Goal: Task Accomplishment & Management: Manage account settings

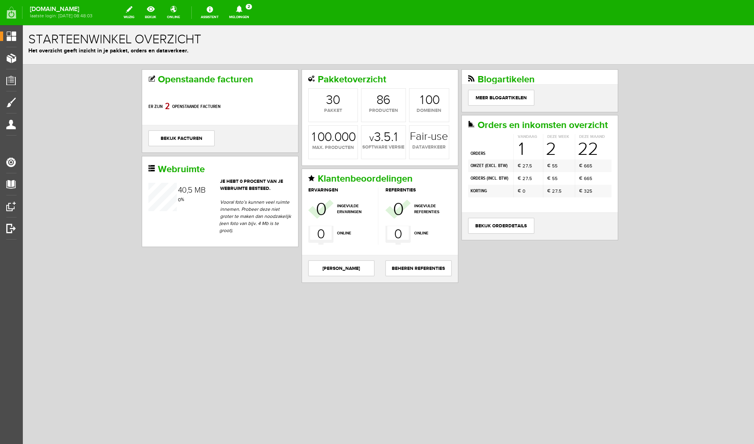
click at [242, 10] on icon at bounding box center [239, 9] width 6 height 7
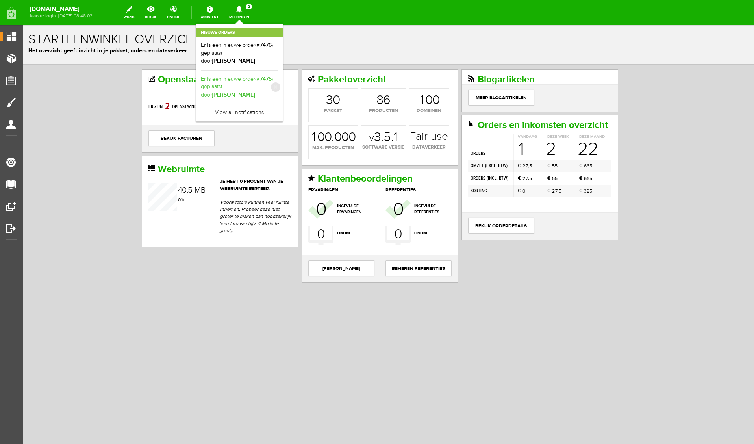
click at [278, 75] on link "Er is een nieuwe order( #7475 ) geplaatst door [PERSON_NAME]" at bounding box center [239, 87] width 77 height 24
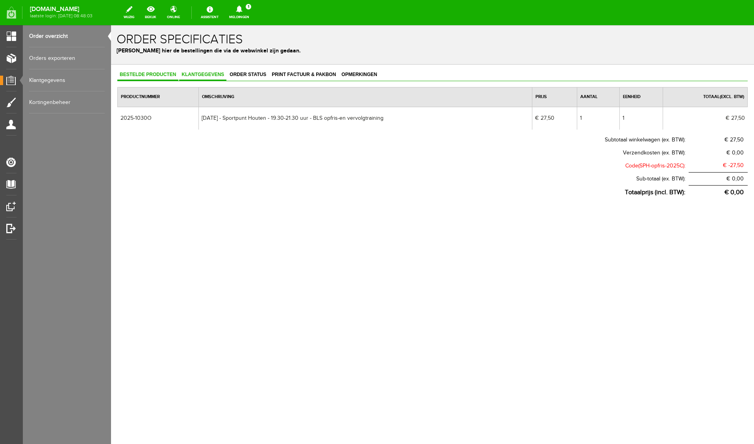
click at [203, 74] on span "Klantgegevens" at bounding box center [202, 75] width 47 height 6
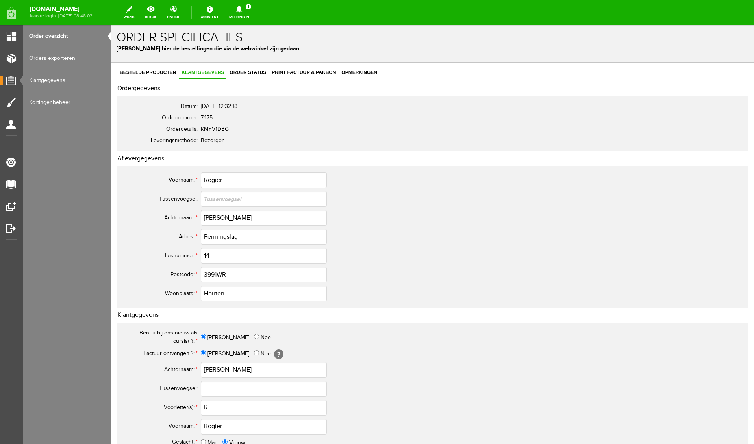
scroll to position [2, 0]
click at [218, 275] on input "3991WR" at bounding box center [264, 275] width 126 height 16
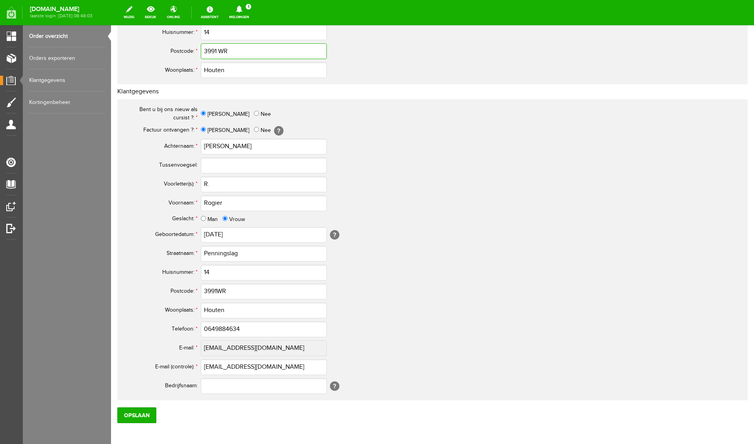
scroll to position [241, 0]
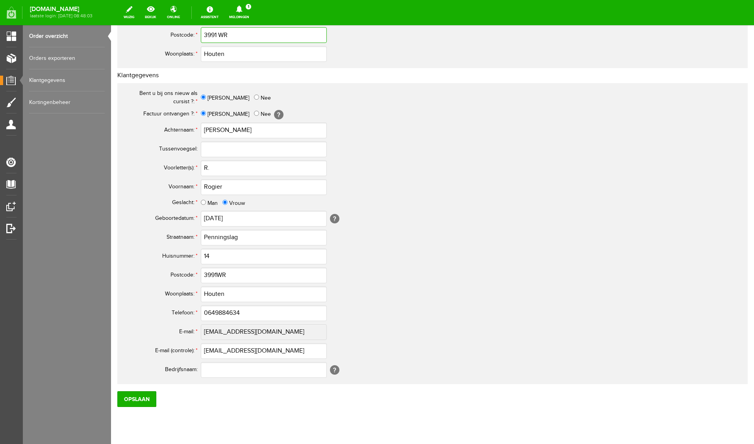
type input "3991 WR"
click at [217, 274] on input "3991WR" at bounding box center [264, 275] width 126 height 16
type input "3991 WR"
click at [211, 312] on input "0649884634" at bounding box center [264, 313] width 126 height 16
type input "06-49884634"
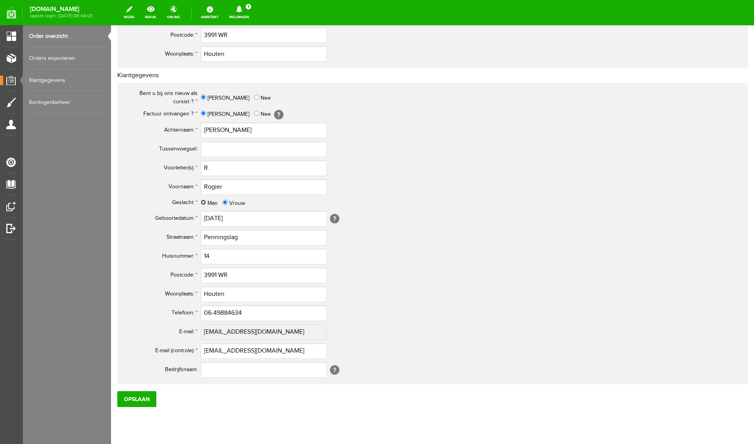
click at [202, 200] on input "Man" at bounding box center [203, 202] width 5 height 5
radio input "true"
click at [134, 401] on input "Opslaan" at bounding box center [136, 399] width 39 height 16
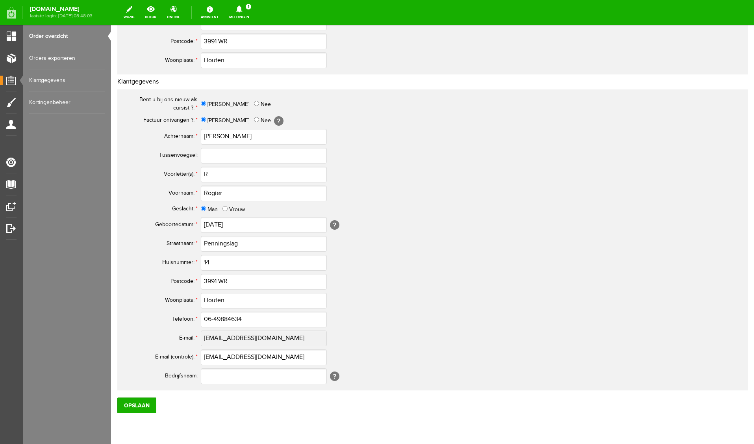
scroll to position [237, 0]
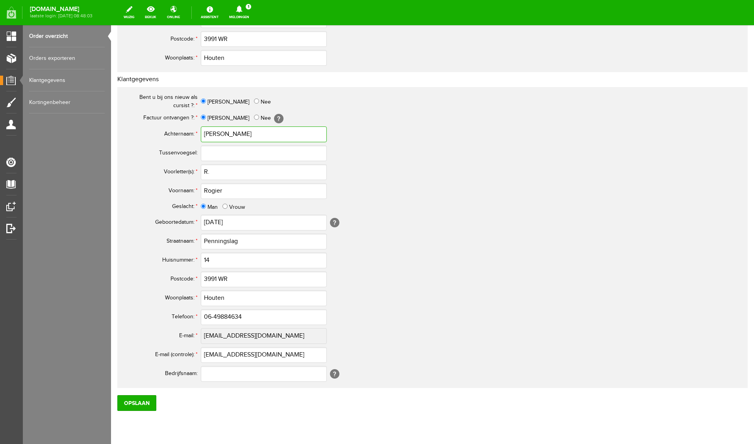
drag, startPoint x: 231, startPoint y: 137, endPoint x: 174, endPoint y: 133, distance: 57.2
click at [174, 133] on tr "Achternaam: * [PERSON_NAME]" at bounding box center [311, 134] width 378 height 19
drag, startPoint x: 243, startPoint y: 243, endPoint x: 164, endPoint y: 241, distance: 79.6
click at [164, 241] on tr "Straatnaam: * Penningslag" at bounding box center [311, 241] width 378 height 19
drag, startPoint x: 295, startPoint y: 356, endPoint x: 163, endPoint y: 348, distance: 131.4
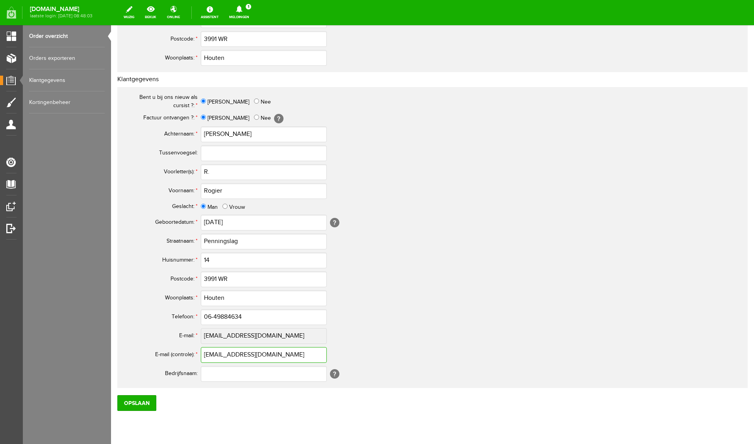
click at [163, 348] on tr "E-mail (controle): * [EMAIL_ADDRESS][DOMAIN_NAME]" at bounding box center [311, 354] width 378 height 19
drag, startPoint x: 247, startPoint y: 318, endPoint x: 178, endPoint y: 312, distance: 68.8
click at [178, 312] on tr "Telefoon: * 06-49884634" at bounding box center [311, 317] width 378 height 19
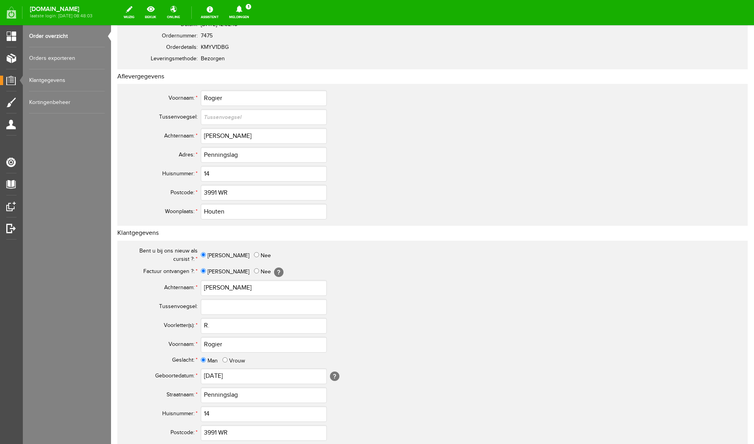
scroll to position [262, 0]
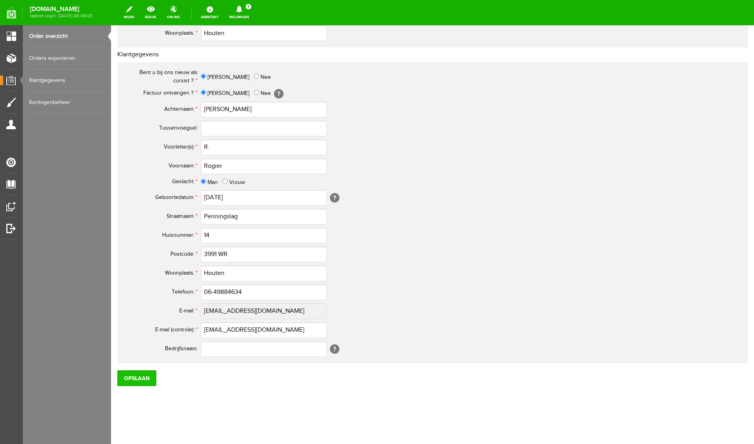
click at [137, 382] on input "Opslaan" at bounding box center [136, 378] width 39 height 16
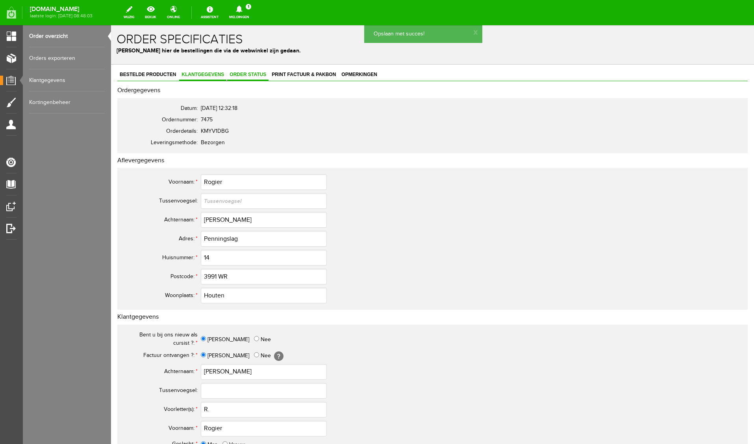
click at [257, 77] on link "Order status" at bounding box center [247, 74] width 41 height 11
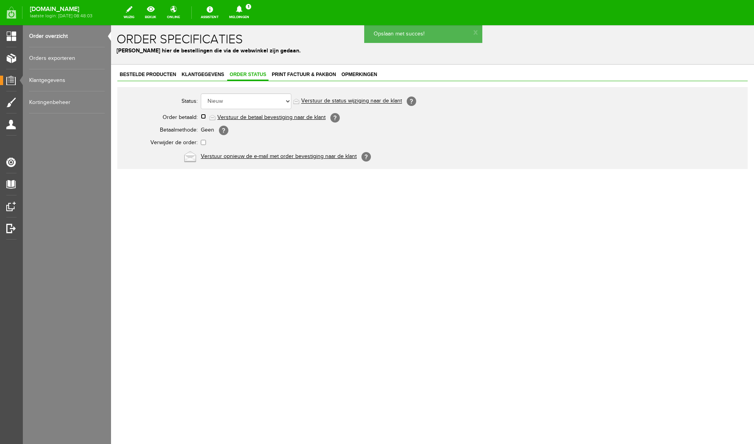
click at [204, 117] on input "checkbox" at bounding box center [203, 116] width 5 height 5
checkbox input "true"
click at [289, 119] on link "Verstuur de betaal bevestiging naar de klant" at bounding box center [271, 117] width 108 height 6
click at [302, 75] on span "Print factuur & pakbon" at bounding box center [303, 75] width 69 height 6
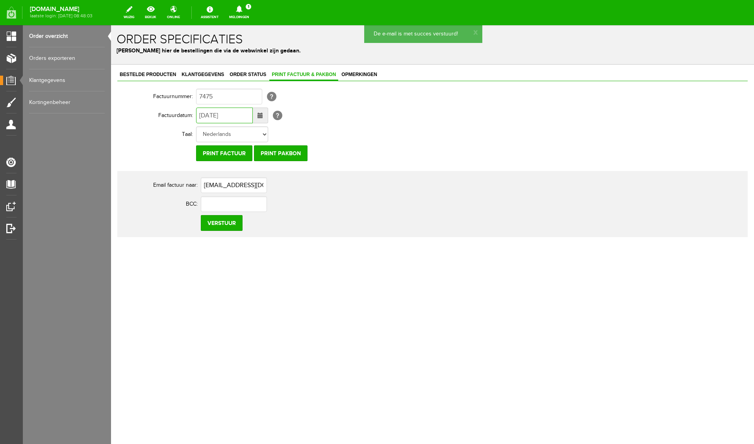
click at [204, 116] on input "[DATE]" at bounding box center [224, 115] width 57 height 16
type input "[DATE]"
click at [223, 228] on input "Verstuur" at bounding box center [222, 223] width 42 height 16
click at [242, 11] on icon at bounding box center [239, 9] width 6 height 7
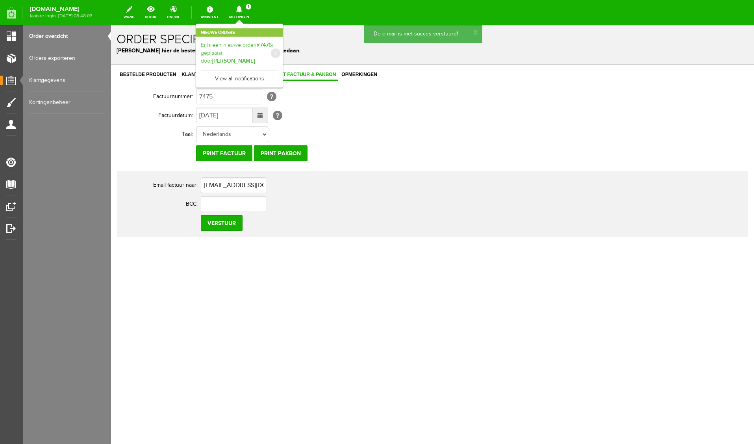
click at [255, 57] on b "[PERSON_NAME]" at bounding box center [233, 60] width 43 height 7
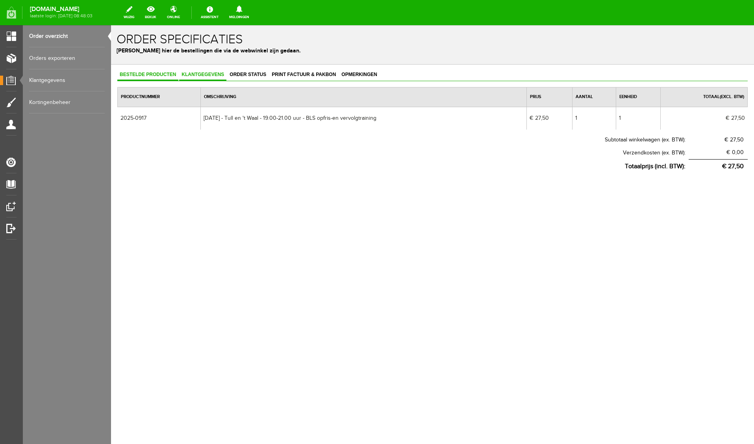
click at [213, 78] on link "Klantgegevens" at bounding box center [202, 74] width 47 height 11
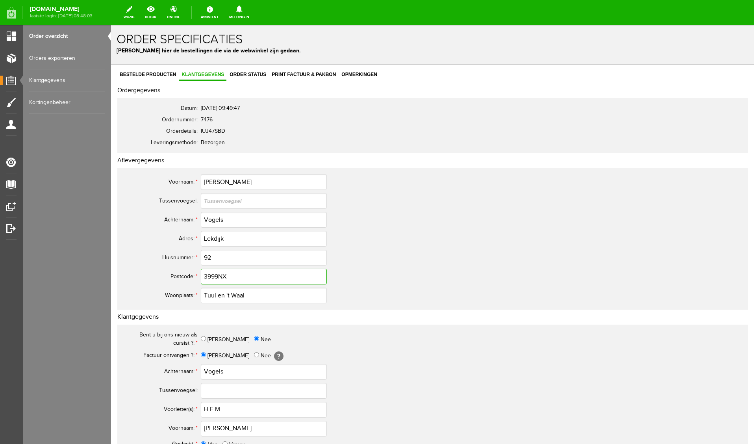
click at [218, 273] on input "3999NX" at bounding box center [264, 277] width 126 height 16
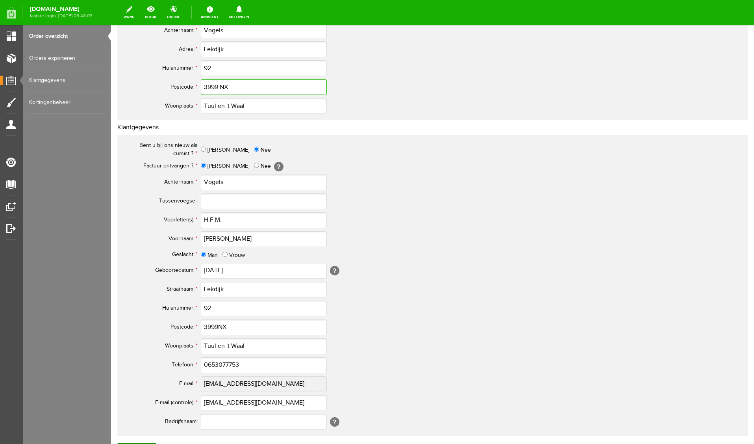
scroll to position [193, 0]
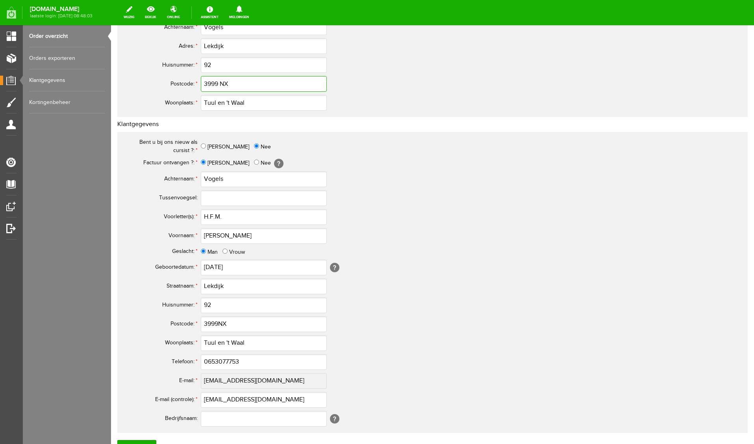
type input "3999 NX"
click at [219, 325] on input "3999NX" at bounding box center [264, 324] width 126 height 16
type input "3999 NX"
click at [211, 362] on input "0653077753" at bounding box center [264, 362] width 126 height 16
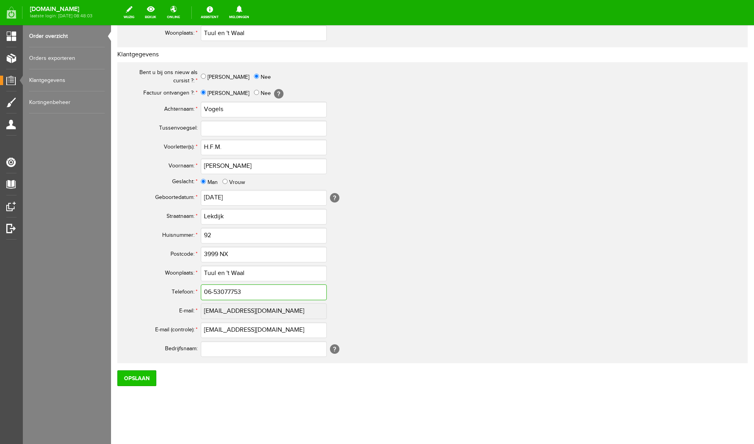
type input "06-53077753"
click at [129, 383] on input "Opslaan" at bounding box center [136, 378] width 39 height 16
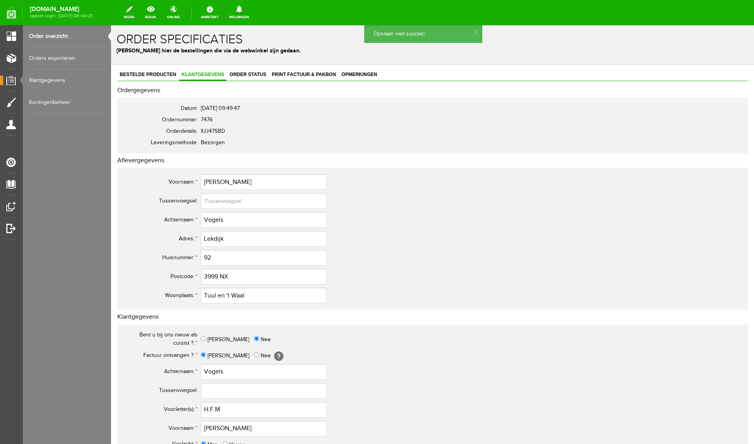
scroll to position [0, 0]
click at [246, 72] on span "Order status" at bounding box center [247, 74] width 41 height 6
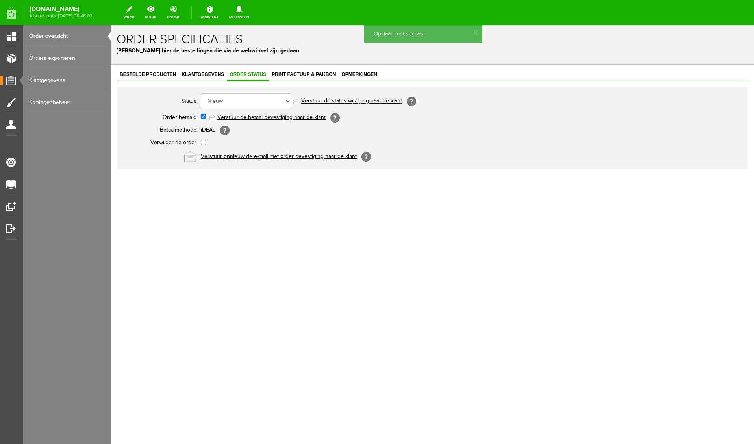
scroll to position [0, 0]
click at [269, 120] on td "Verstuur de betaal bevestiging naar de klant [?]" at bounding box center [350, 117] width 299 height 13
click at [270, 119] on link "Verstuur de betaal bevestiging naar de klant" at bounding box center [271, 117] width 108 height 6
click at [298, 75] on span "Print factuur & pakbon" at bounding box center [303, 75] width 69 height 6
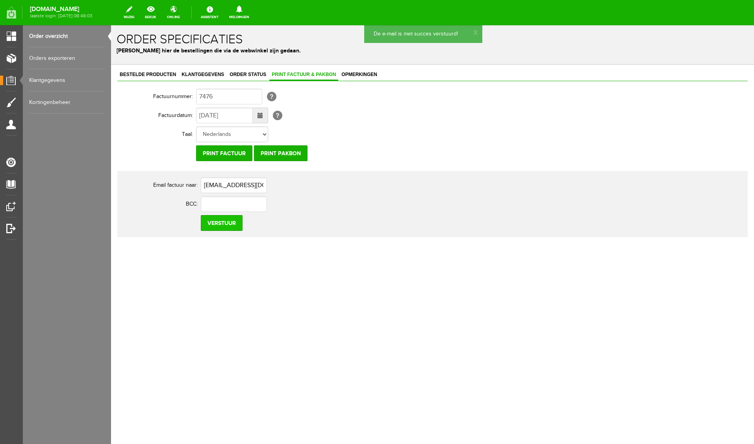
click at [221, 224] on input "Verstuur" at bounding box center [222, 223] width 42 height 16
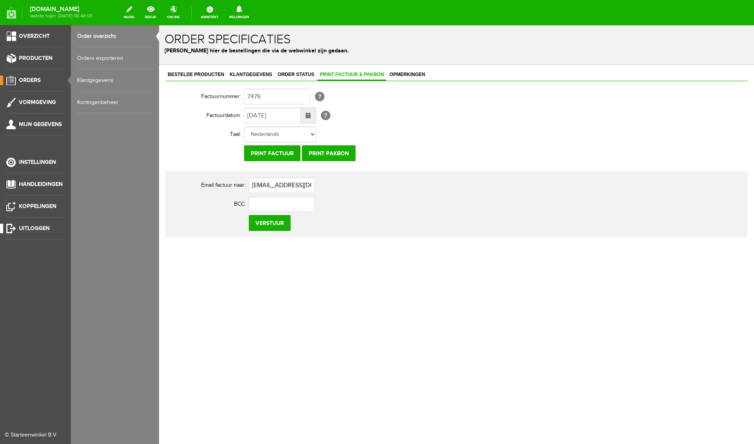
click at [28, 230] on span "Uitloggen" at bounding box center [34, 228] width 31 height 7
